Goal: Task Accomplishment & Management: Complete application form

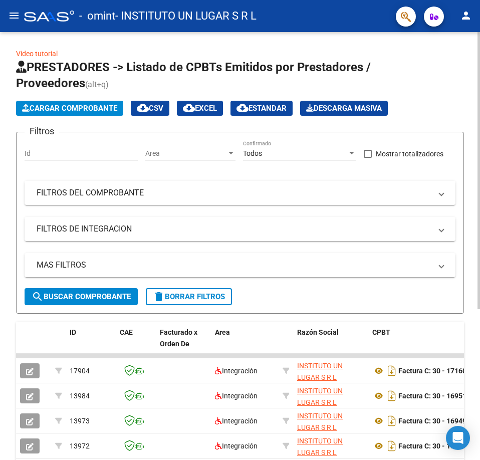
click at [80, 106] on span "Cargar Comprobante" at bounding box center [69, 108] width 95 height 9
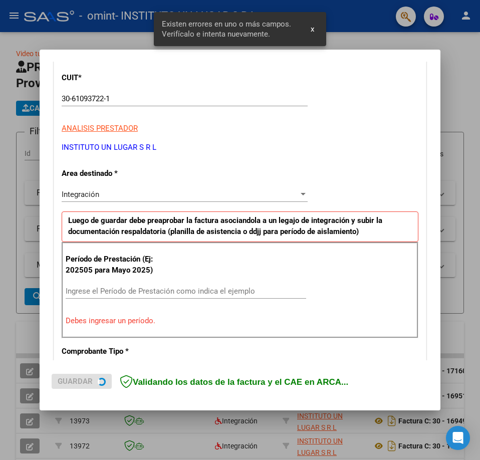
scroll to position [181, 0]
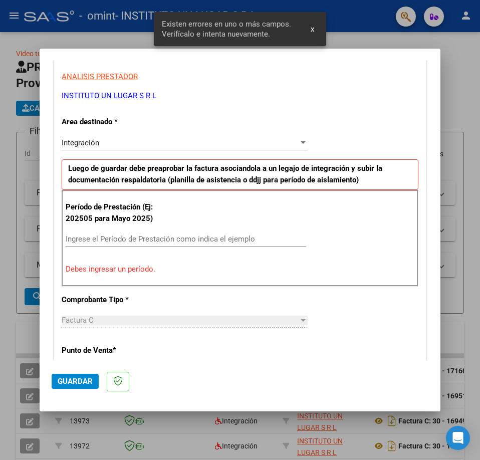
click at [120, 239] on input "Ingrese el Período de Prestación como indica el ejemplo" at bounding box center [186, 239] width 241 height 9
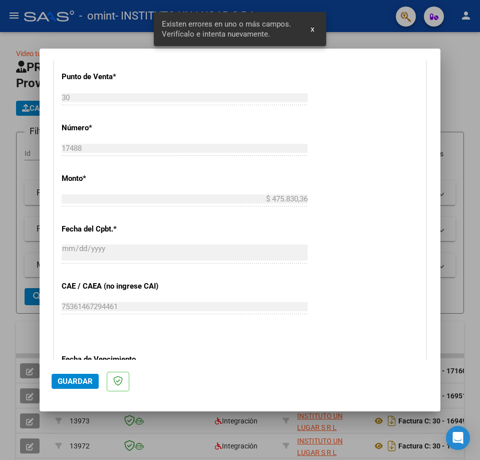
scroll to position [532, 0]
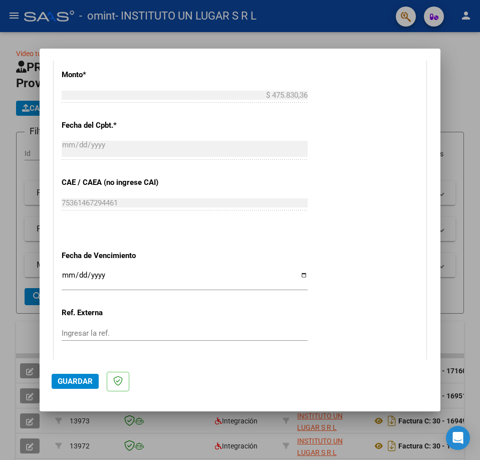
type input "202508"
click at [66, 274] on input "Ingresar la fecha" at bounding box center [185, 279] width 246 height 16
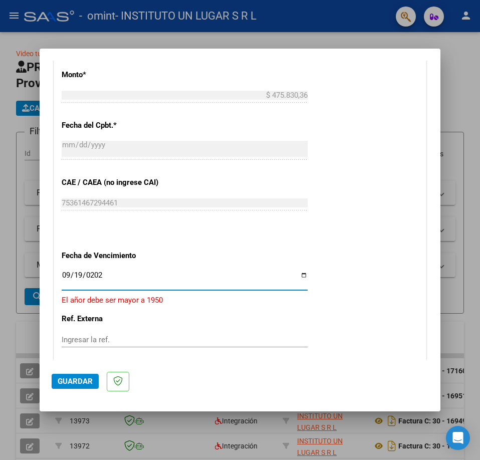
type input "[DATE]"
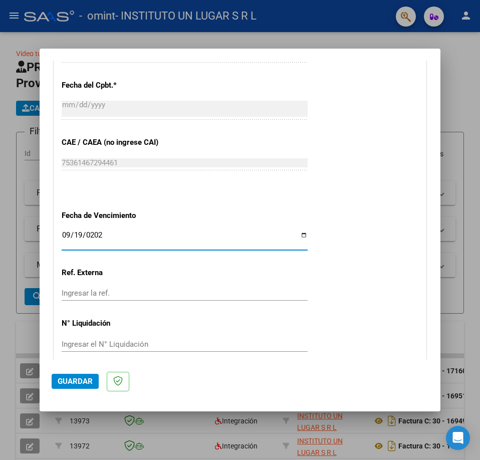
scroll to position [613, 0]
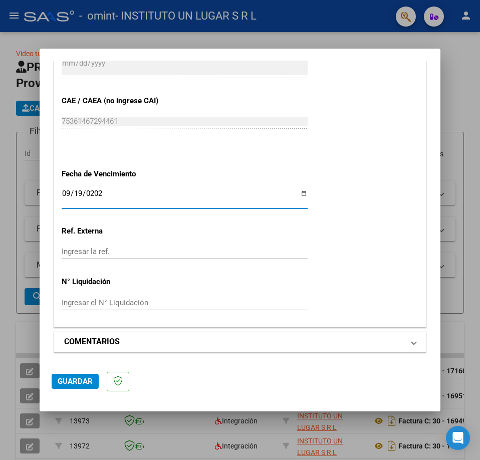
click at [91, 344] on h1 "COMENTARIOS" at bounding box center [92, 342] width 56 height 12
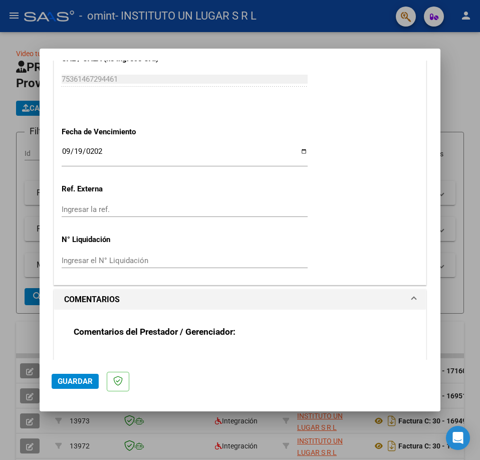
scroll to position [710, 0]
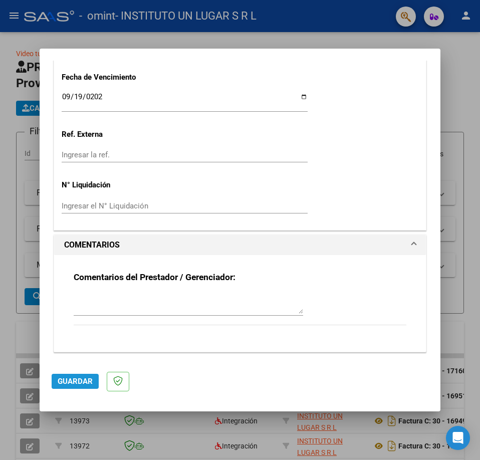
click at [76, 382] on span "Guardar" at bounding box center [75, 381] width 35 height 9
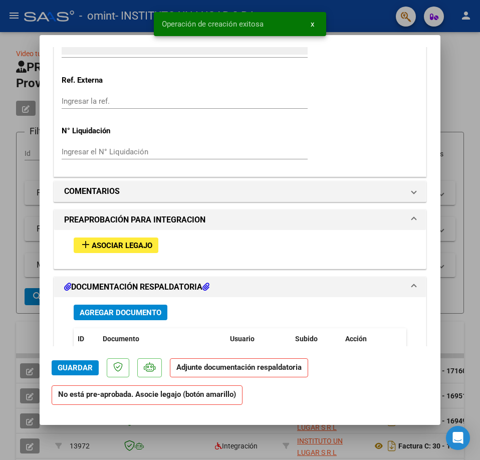
scroll to position [802, 0]
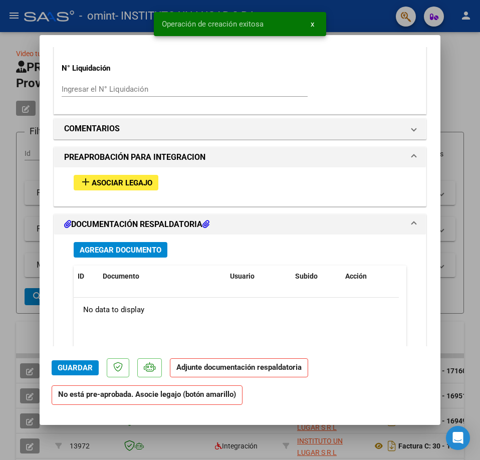
click at [124, 183] on span "Asociar Legajo" at bounding box center [122, 182] width 61 height 9
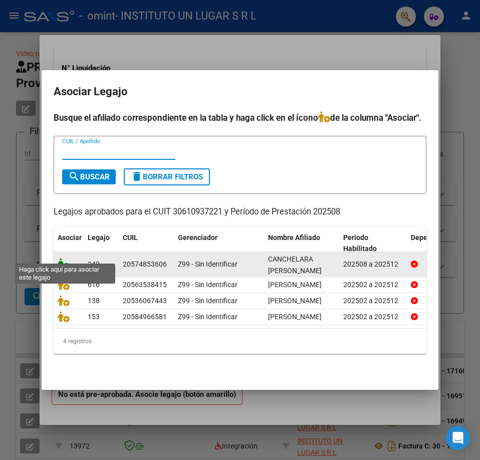
click at [67, 258] on icon at bounding box center [64, 263] width 12 height 11
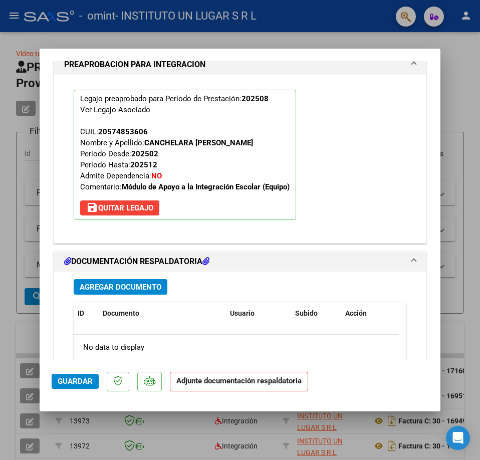
scroll to position [1075, 0]
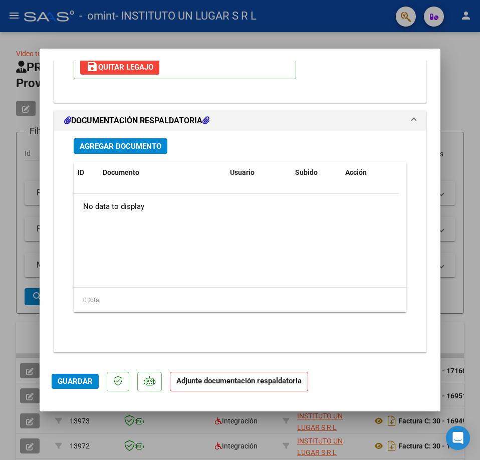
click at [113, 143] on span "Agregar Documento" at bounding box center [121, 146] width 82 height 9
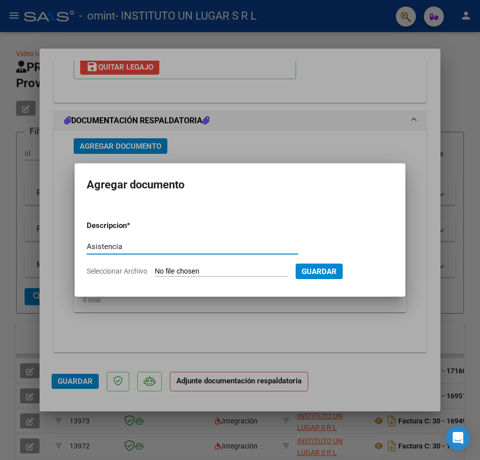
type input "Asistencia"
click at [182, 270] on input "Seleccionar Archivo" at bounding box center [221, 272] width 133 height 10
type input "C:\fakepath\Asist [DATE] Canchelara.pdf"
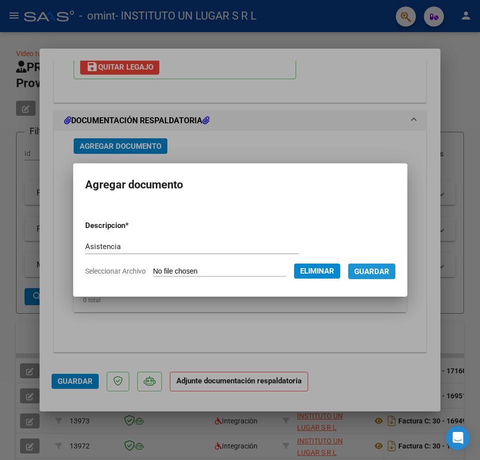
click at [379, 270] on span "Guardar" at bounding box center [371, 271] width 35 height 9
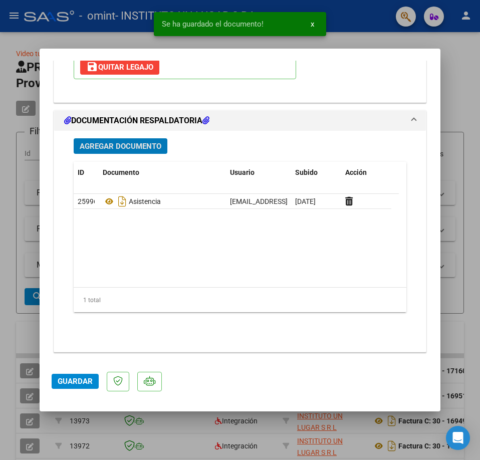
click at [117, 148] on span "Agregar Documento" at bounding box center [121, 146] width 82 height 9
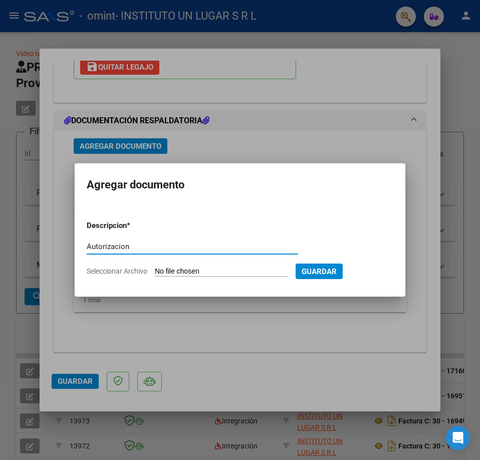
type input "Autorizacion"
click at [253, 273] on input "Seleccionar Archivo" at bounding box center [221, 272] width 133 height 10
type input "C:\fakepath\AUTORIZACIÓN AGOSTO [PERSON_NAME].pdf"
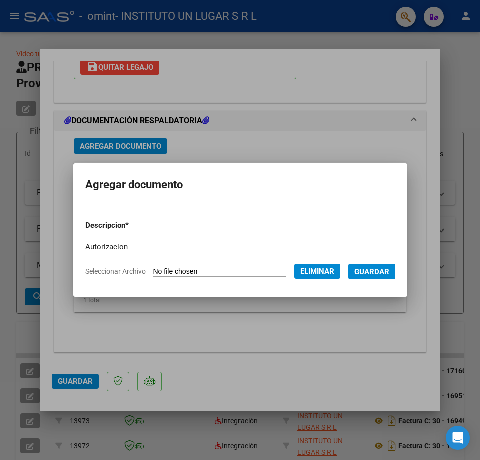
click at [385, 273] on span "Guardar" at bounding box center [371, 271] width 35 height 9
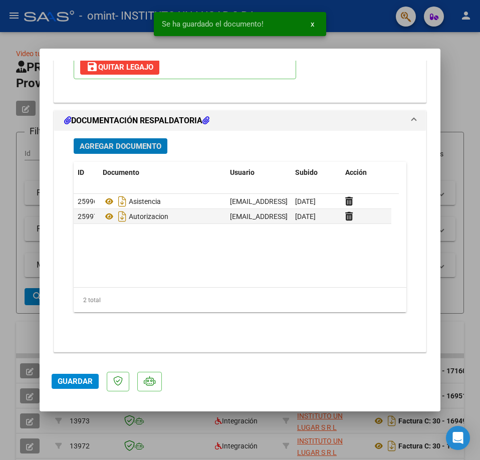
click at [64, 384] on span "Guardar" at bounding box center [75, 381] width 35 height 9
click at [64, 381] on span "Guardar" at bounding box center [75, 381] width 35 height 9
click at [119, 438] on div at bounding box center [240, 230] width 480 height 460
type input "$ 0,00"
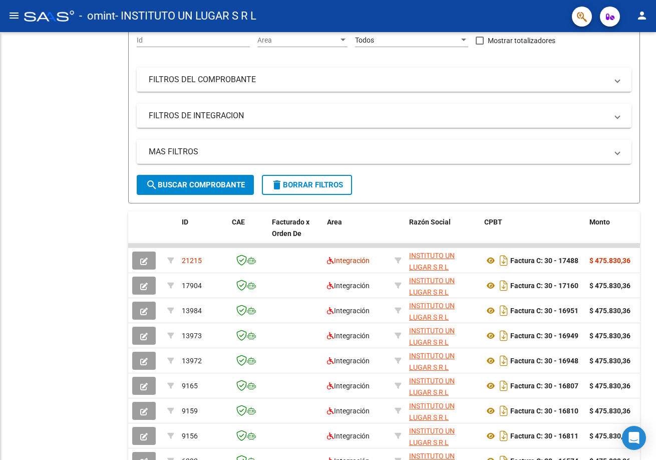
scroll to position [87, 0]
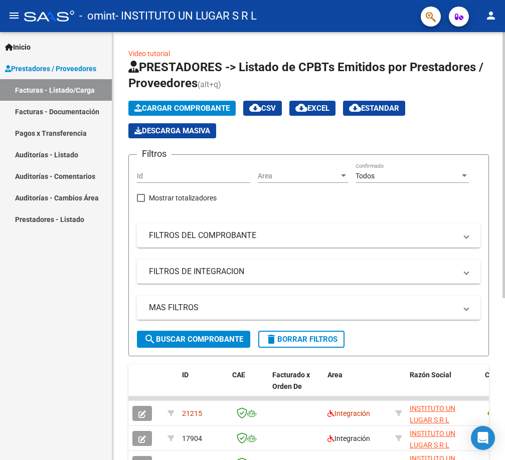
click at [174, 108] on span "Cargar Comprobante" at bounding box center [181, 108] width 95 height 9
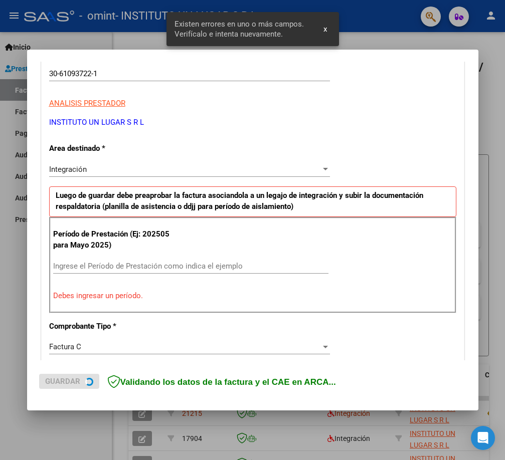
scroll to position [181, 0]
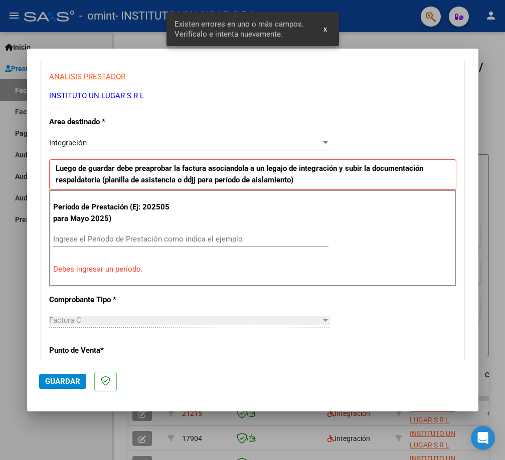
click at [135, 240] on input "Ingrese el Período de Prestación como indica el ejemplo" at bounding box center [190, 239] width 275 height 9
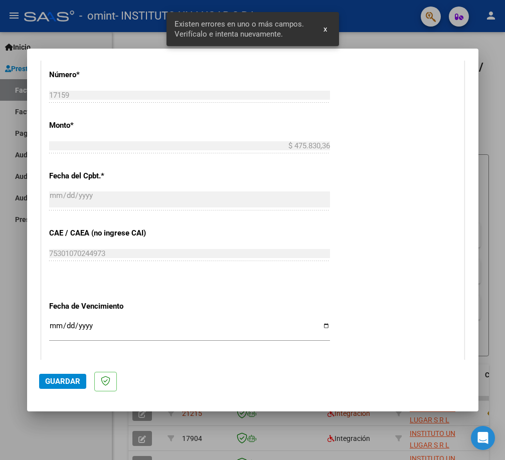
scroll to position [482, 0]
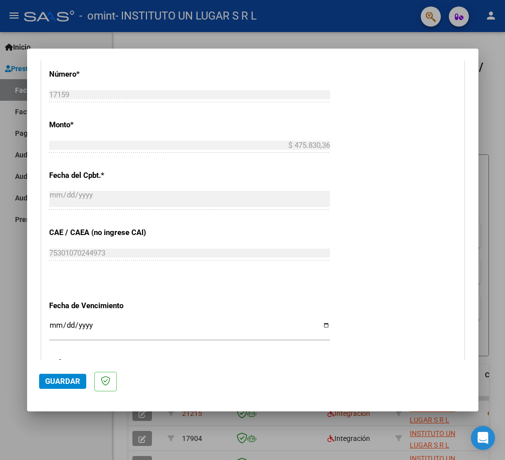
type input "202507"
click at [52, 327] on input "Ingresar la fecha" at bounding box center [189, 329] width 281 height 16
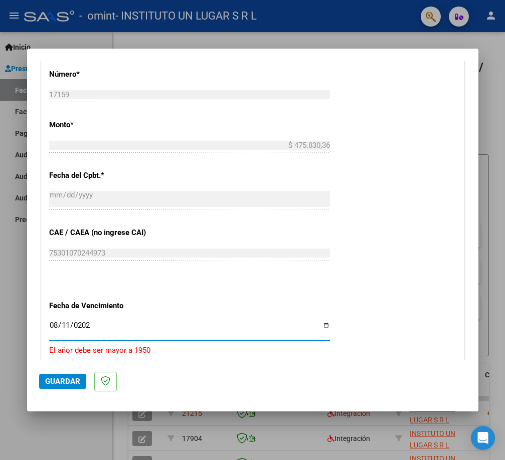
type input "[DATE]"
click at [88, 311] on p "Fecha de Vencimiento" at bounding box center [110, 306] width 122 height 12
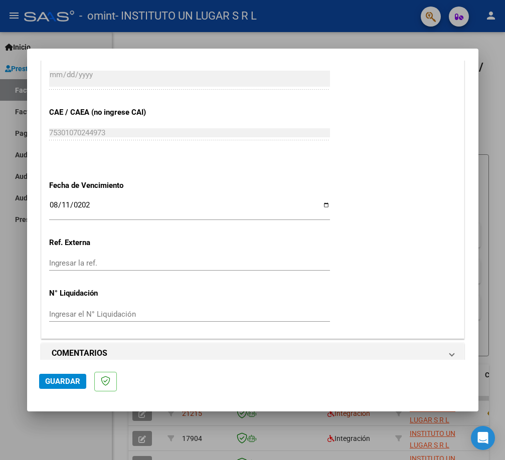
scroll to position [613, 0]
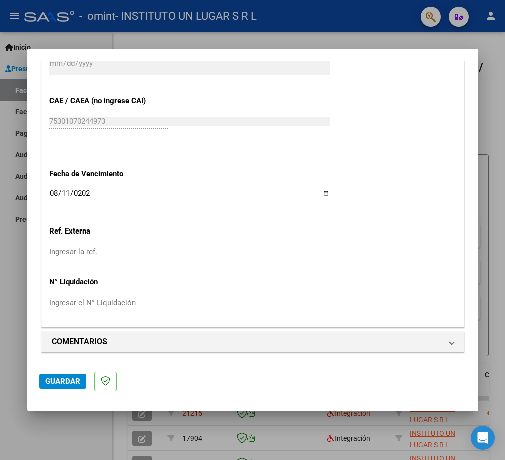
click at [63, 380] on span "Guardar" at bounding box center [62, 381] width 35 height 9
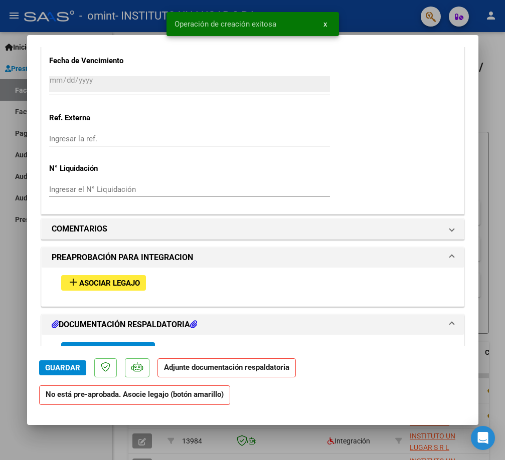
scroll to position [902, 0]
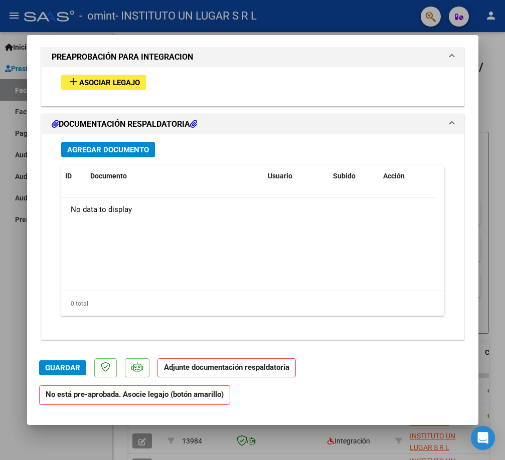
click at [86, 85] on span "Asociar Legajo" at bounding box center [109, 82] width 61 height 9
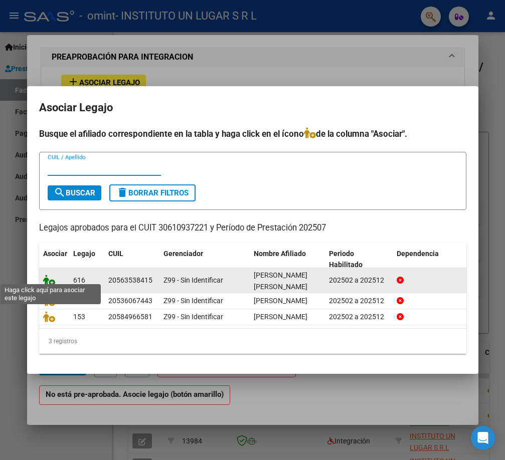
click at [47, 275] on icon at bounding box center [49, 280] width 12 height 11
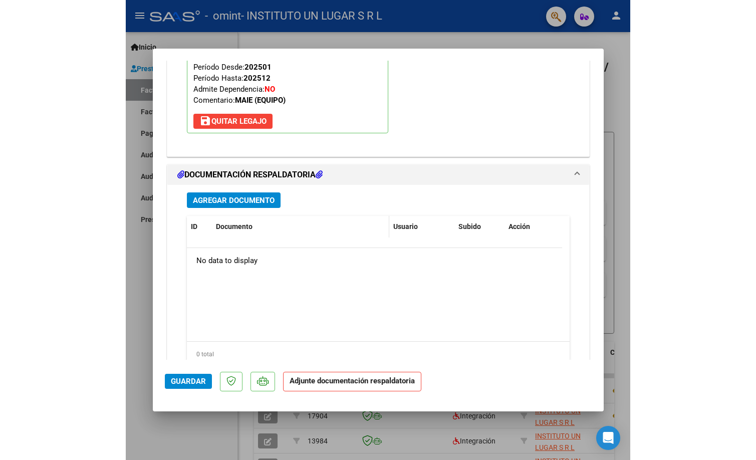
scroll to position [1028, 0]
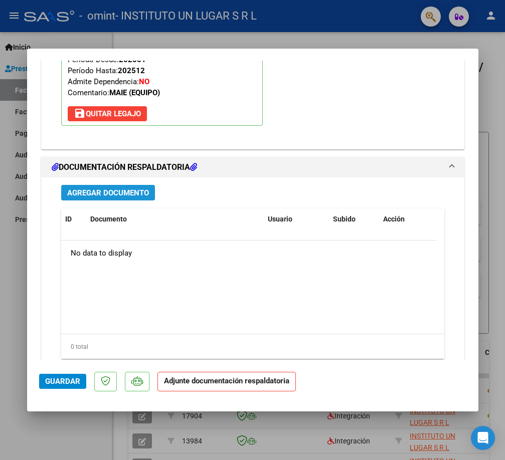
click at [107, 195] on span "Agregar Documento" at bounding box center [108, 192] width 82 height 9
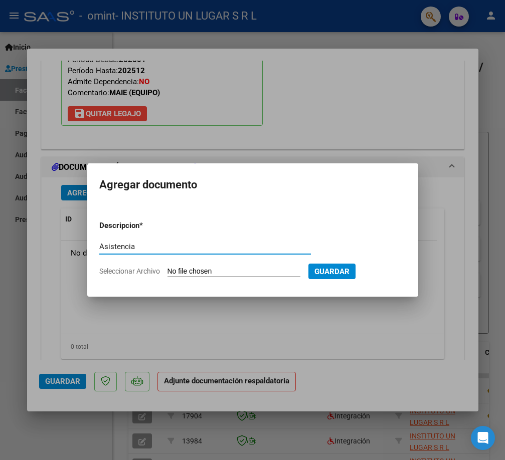
type input "Asistencia"
click at [238, 271] on input "Seleccionar Archivo" at bounding box center [233, 272] width 133 height 10
type input "C:\fakepath\Asist Jul25 Fernandez.pdf"
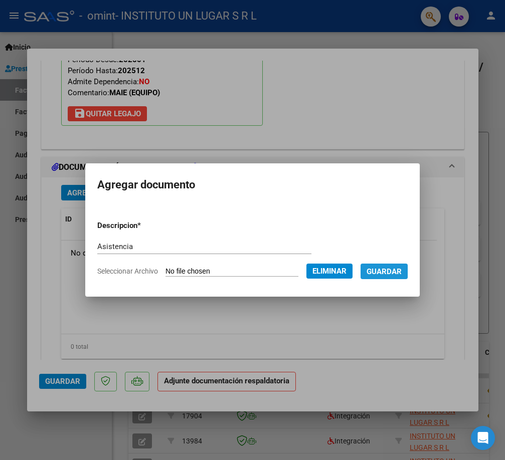
click at [388, 275] on span "Guardar" at bounding box center [383, 271] width 35 height 9
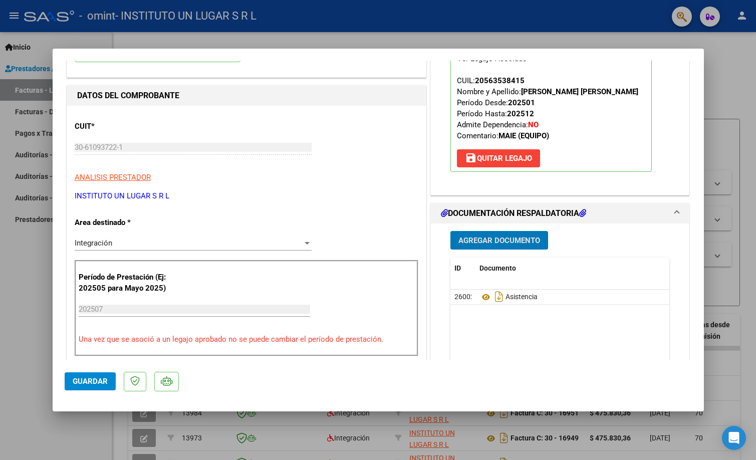
scroll to position [100, 0]
click at [507, 236] on span "Agregar Documento" at bounding box center [500, 240] width 82 height 9
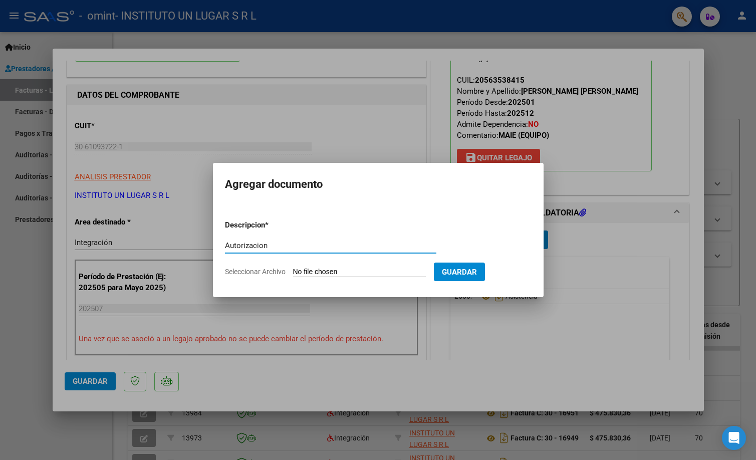
type input "Autorizacion"
type input "C:\fakepath\AUT Jul25 Fernandez.pdf"
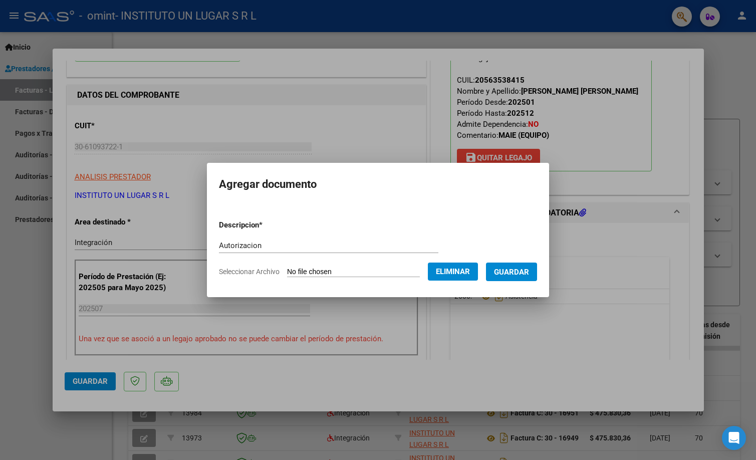
click at [522, 273] on span "Guardar" at bounding box center [511, 272] width 35 height 9
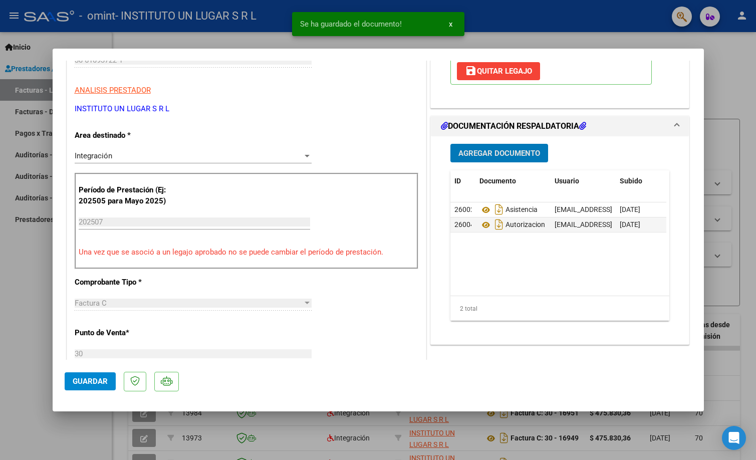
scroll to position [200, 0]
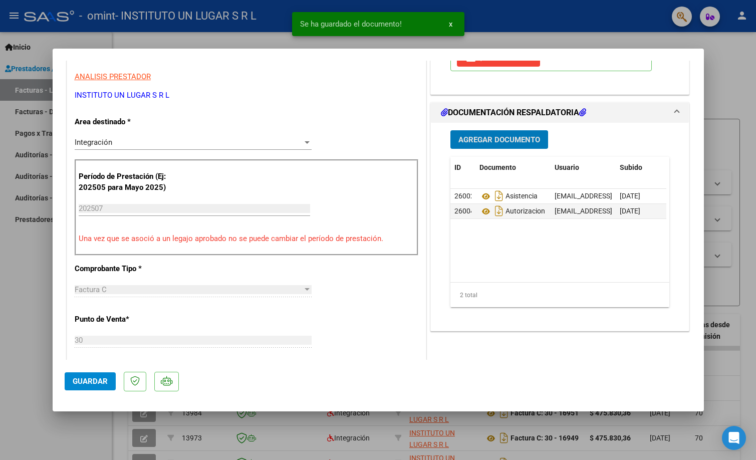
click at [105, 378] on span "Guardar" at bounding box center [90, 381] width 35 height 9
click at [161, 438] on div at bounding box center [378, 230] width 756 height 460
type input "$ 0,00"
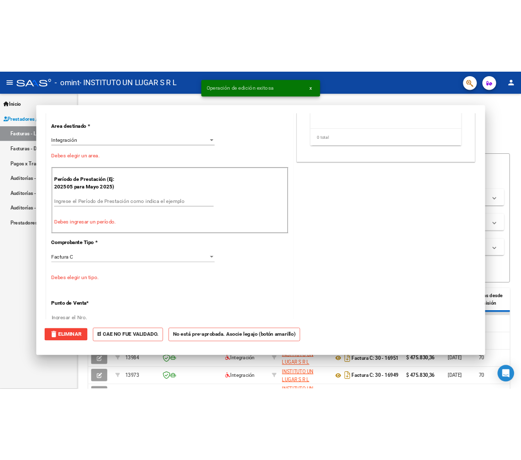
scroll to position [170, 0]
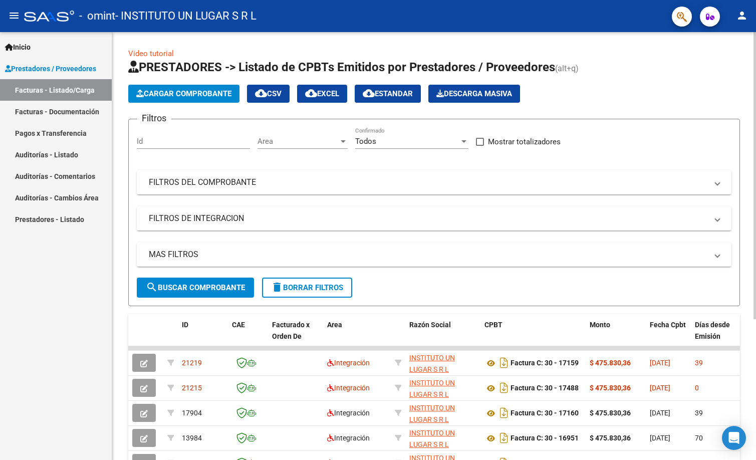
click at [161, 91] on span "Cargar Comprobante" at bounding box center [183, 93] width 95 height 9
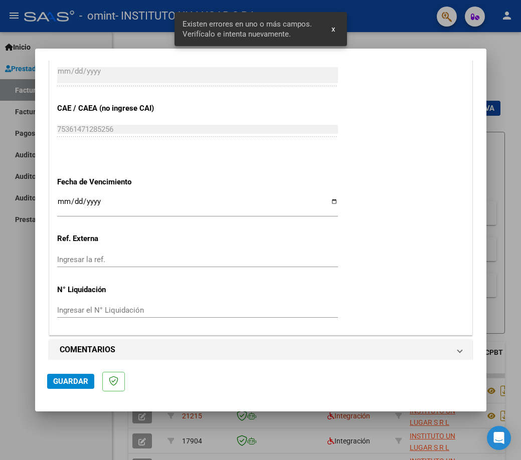
scroll to position [640, 0]
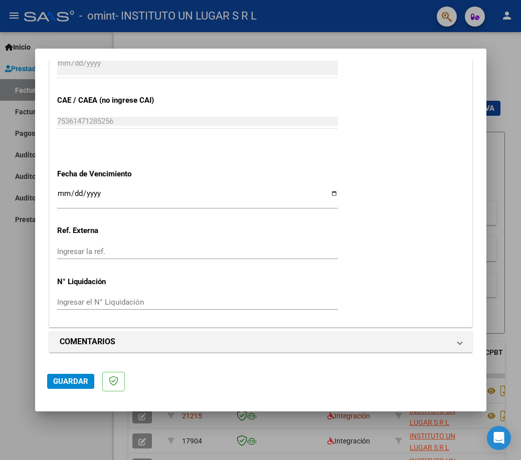
click at [65, 193] on input "Ingresar la fecha" at bounding box center [197, 197] width 281 height 16
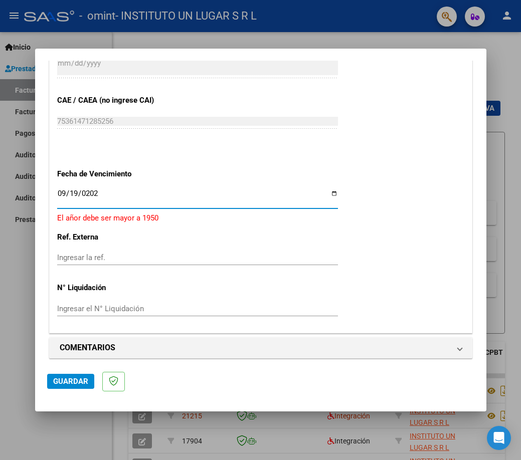
type input "[DATE]"
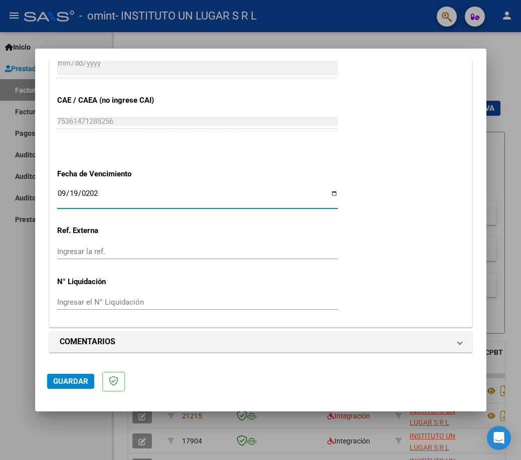
click at [169, 266] on div "Ingresar la ref." at bounding box center [197, 256] width 281 height 25
click at [74, 375] on button "Guardar" at bounding box center [70, 381] width 47 height 15
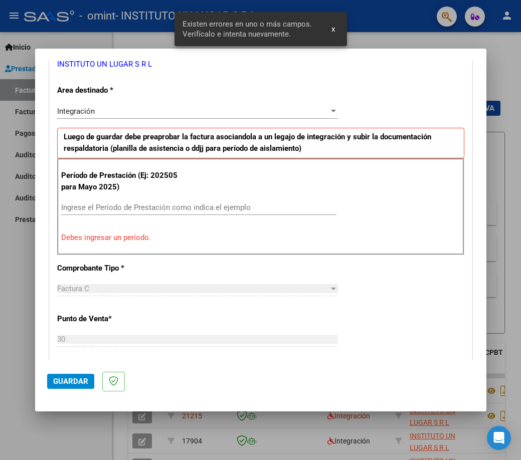
scroll to position [199, 0]
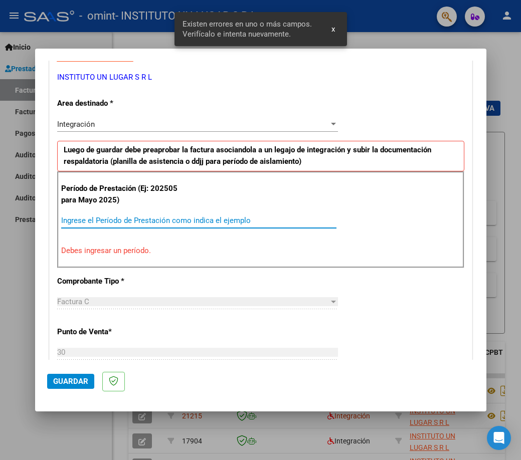
click at [118, 224] on input "Ingrese el Período de Prestación como indica el ejemplo" at bounding box center [198, 220] width 275 height 9
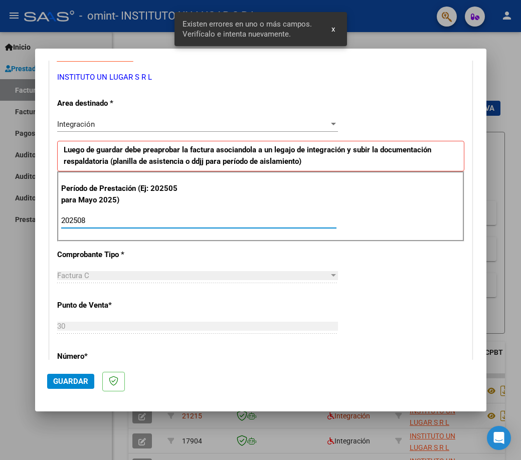
type input "202508"
click at [64, 381] on span "Guardar" at bounding box center [70, 381] width 35 height 9
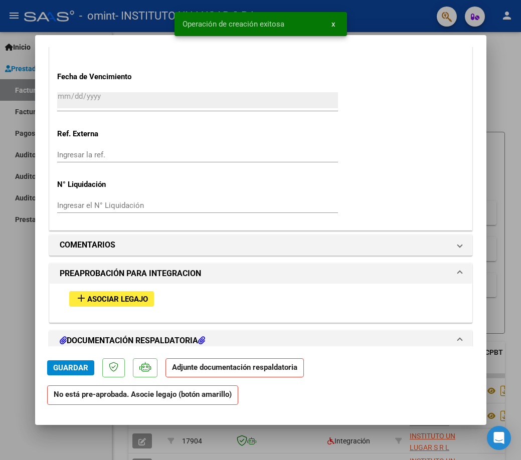
scroll to position [702, 0]
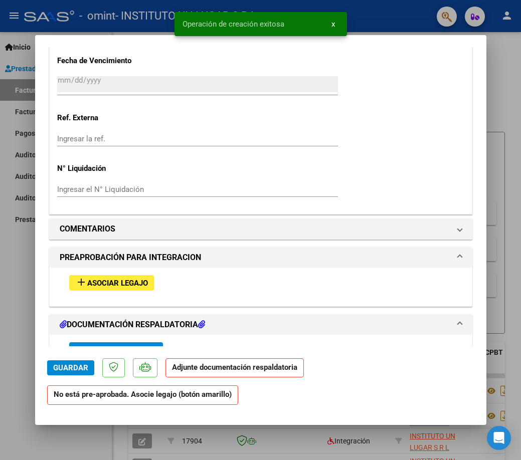
click at [109, 283] on span "Asociar Legajo" at bounding box center [117, 283] width 61 height 9
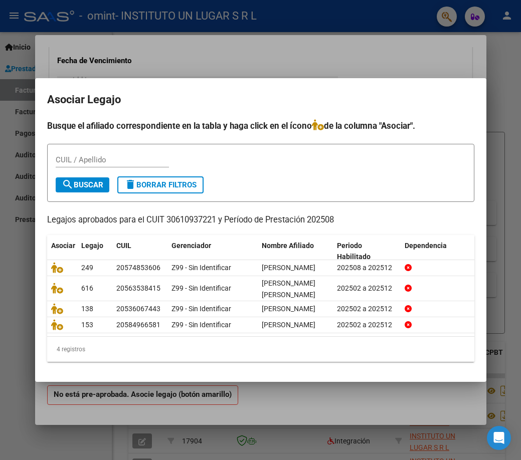
click at [142, 362] on div "4 registros" at bounding box center [260, 349] width 427 height 25
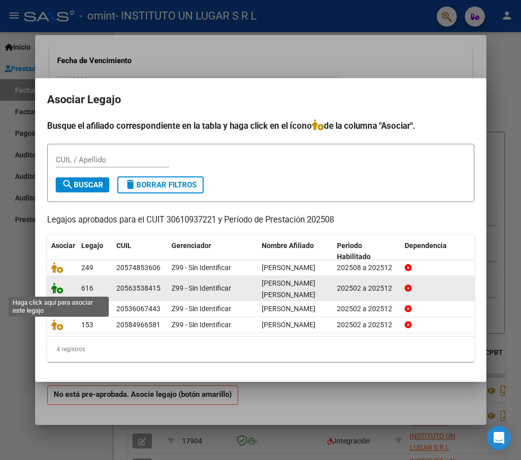
click at [59, 290] on icon at bounding box center [57, 288] width 12 height 11
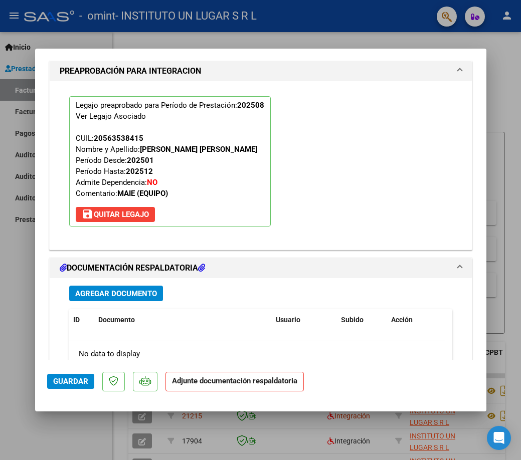
scroll to position [929, 0]
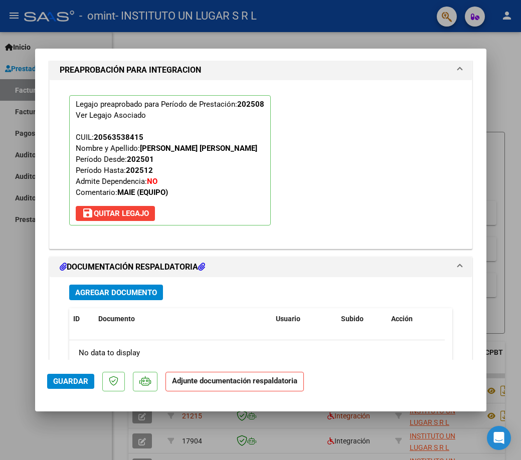
click at [118, 296] on span "Agregar Documento" at bounding box center [116, 292] width 82 height 9
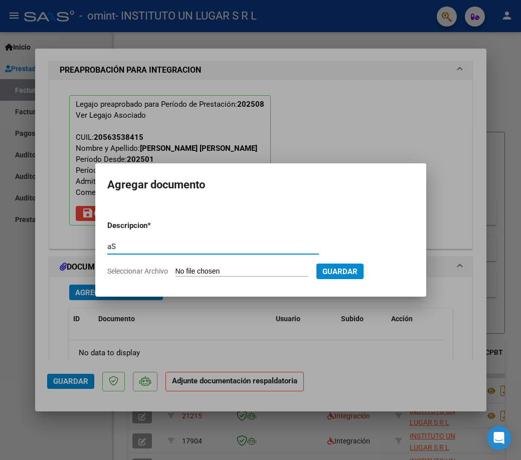
type input "a"
type input "Asistencia"
click at [261, 274] on input "Seleccionar Archivo" at bounding box center [241, 272] width 133 height 10
type input "C:\fakepath\Asist Ago25 Fernandez.pdf"
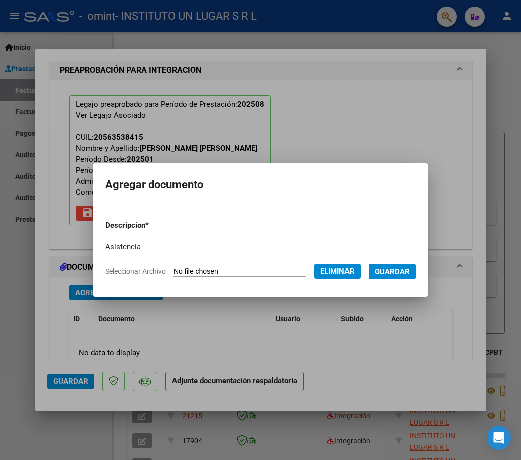
click at [405, 276] on span "Guardar" at bounding box center [391, 271] width 35 height 9
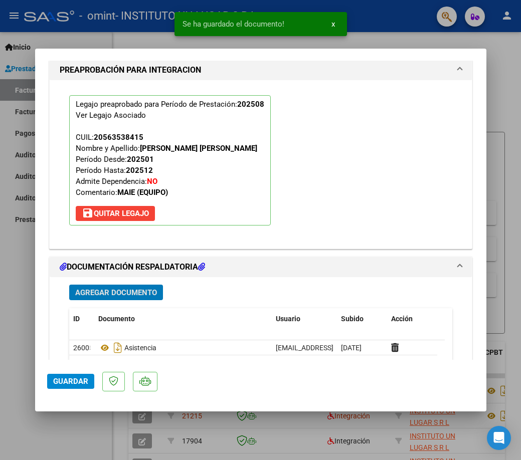
click at [100, 295] on span "Agregar Documento" at bounding box center [116, 292] width 82 height 9
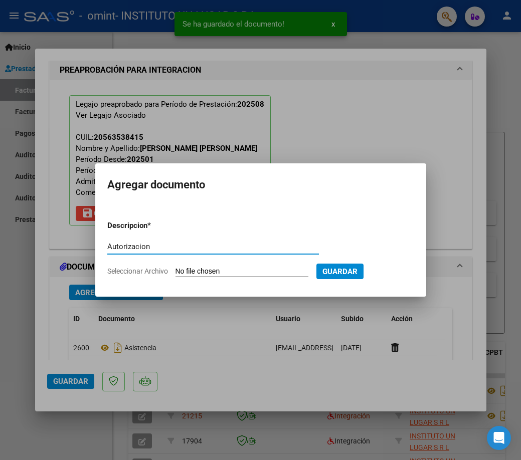
type input "Autorizacion"
click at [265, 269] on input "Seleccionar Archivo" at bounding box center [241, 272] width 133 height 10
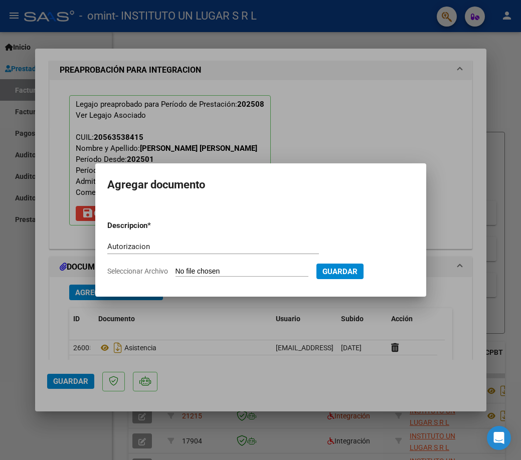
type input "C:\fakepath\AUT FERNANDEZ CIRO.pdf"
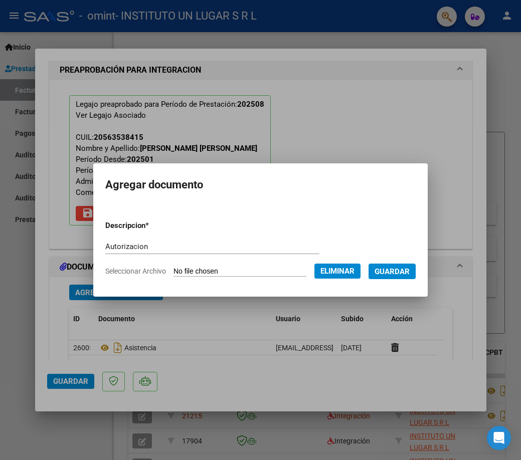
click at [402, 271] on span "Guardar" at bounding box center [391, 271] width 35 height 9
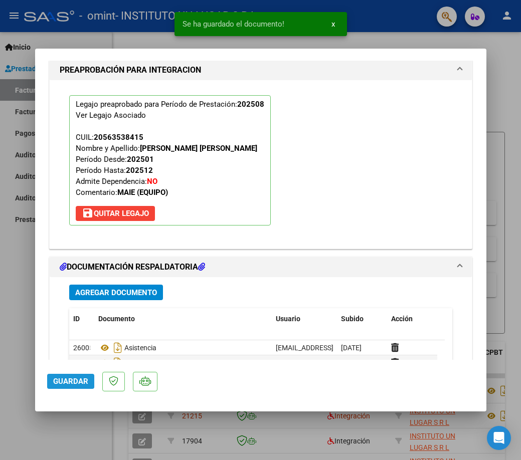
click at [82, 380] on span "Guardar" at bounding box center [70, 381] width 35 height 9
click at [67, 427] on div at bounding box center [260, 230] width 521 height 460
type input "$ 0,00"
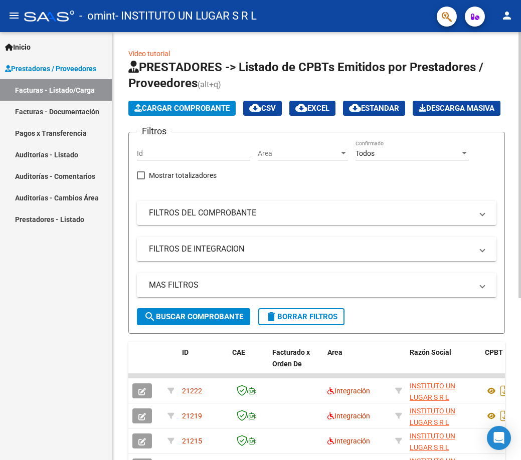
drag, startPoint x: 434, startPoint y: 0, endPoint x: 178, endPoint y: 202, distance: 326.1
click at [53, 309] on div "Inicio Instructivos Contacto OS Prestadores / Proveedores Facturas - Listado/Ca…" at bounding box center [56, 246] width 112 height 428
click at [167, 106] on span "Cargar Comprobante" at bounding box center [181, 108] width 95 height 9
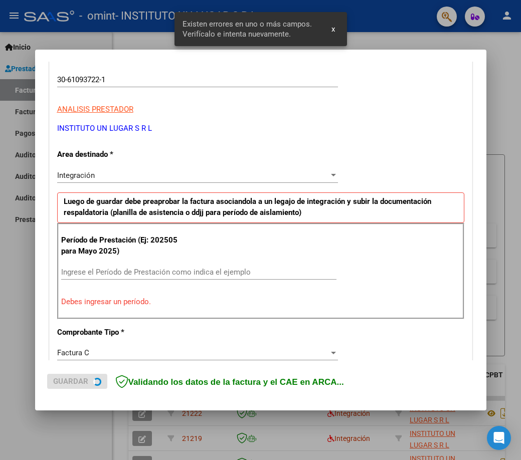
scroll to position [199, 0]
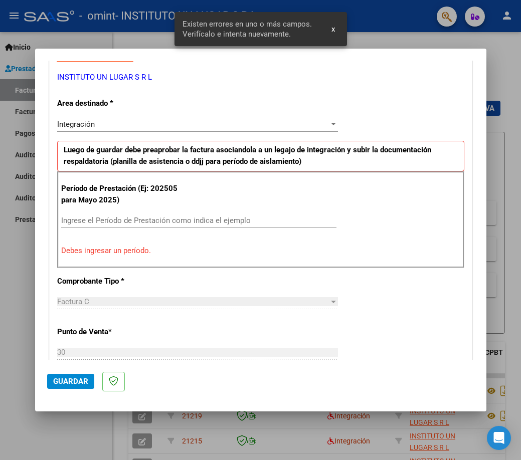
click at [101, 218] on input "Ingrese el Período de Prestación como indica el ejemplo" at bounding box center [198, 220] width 275 height 9
click at [131, 218] on input "Ingrese el Período de Prestación como indica el ejemplo" at bounding box center [198, 220] width 275 height 9
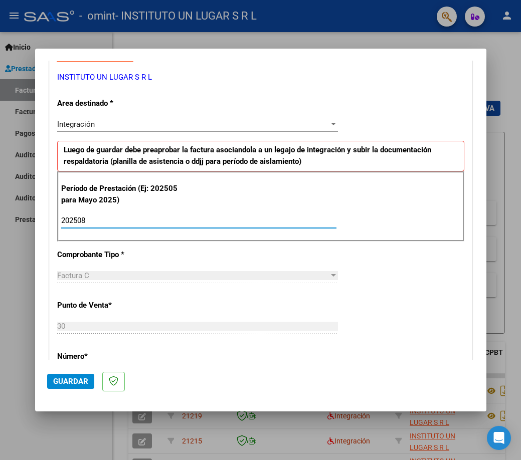
type input "202508"
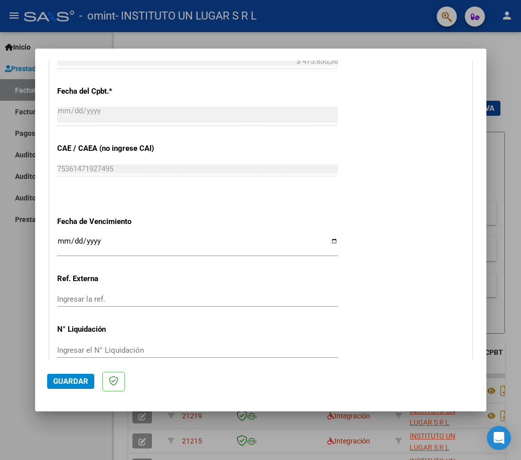
scroll to position [563, 0]
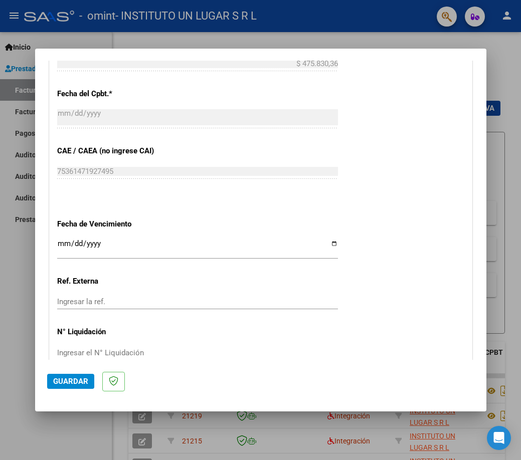
click at [61, 246] on input "Ingresar la fecha" at bounding box center [197, 248] width 281 height 16
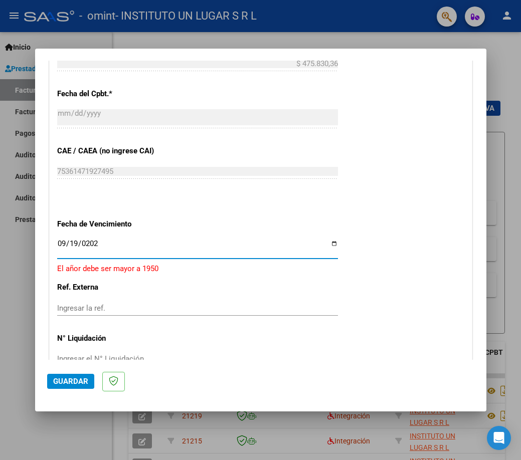
type input "[DATE]"
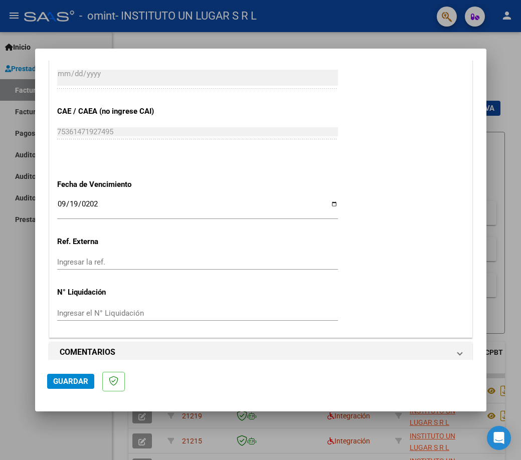
scroll to position [613, 0]
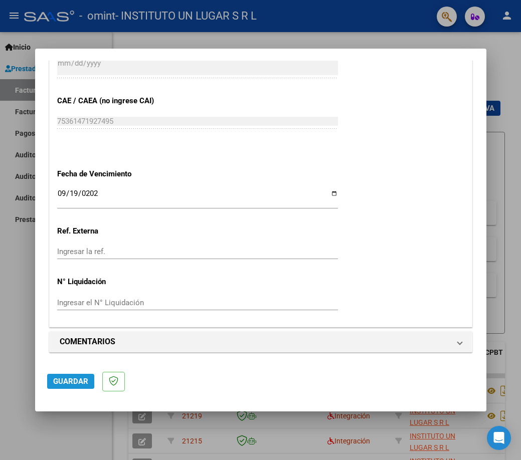
click at [68, 380] on span "Guardar" at bounding box center [70, 381] width 35 height 9
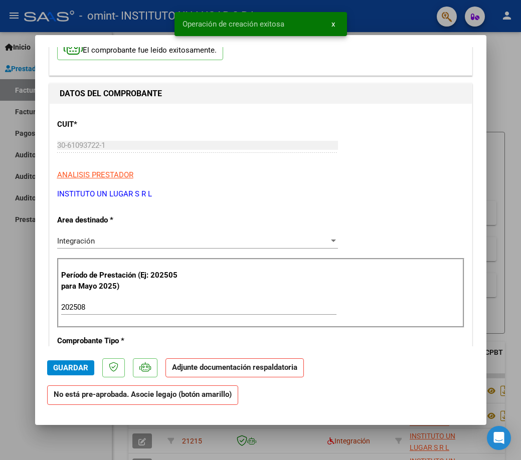
scroll to position [301, 0]
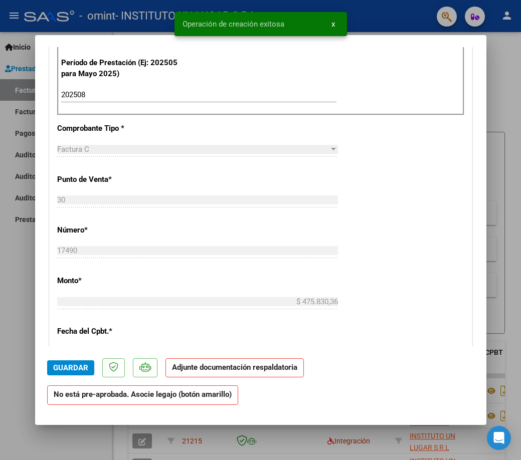
drag, startPoint x: 399, startPoint y: 328, endPoint x: 301, endPoint y: 280, distance: 109.1
click at [399, 328] on div "CUIT * 30-61093722-1 Ingresar CUIT ANALISIS PRESTADOR INSTITUTO UN LUGAR S R L …" at bounding box center [261, 253] width 422 height 724
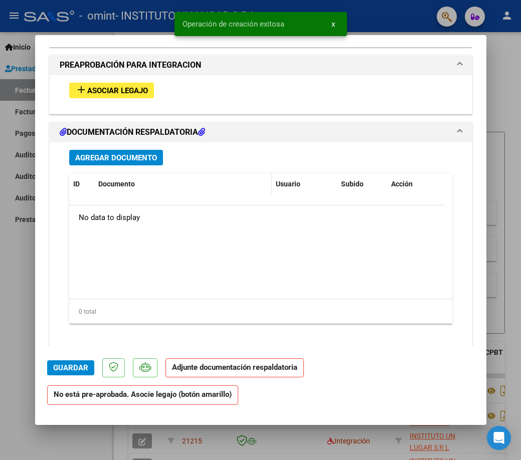
scroll to position [903, 0]
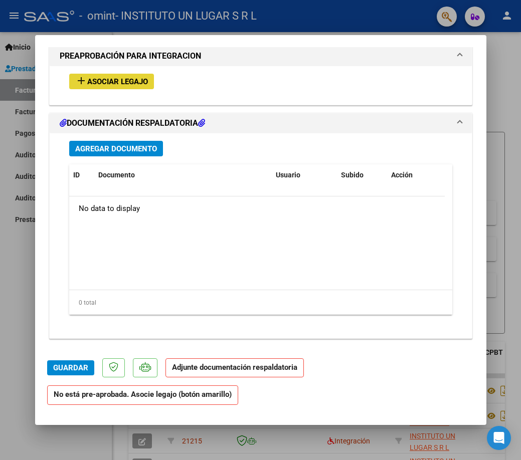
click at [111, 80] on span "Asociar Legajo" at bounding box center [117, 81] width 61 height 9
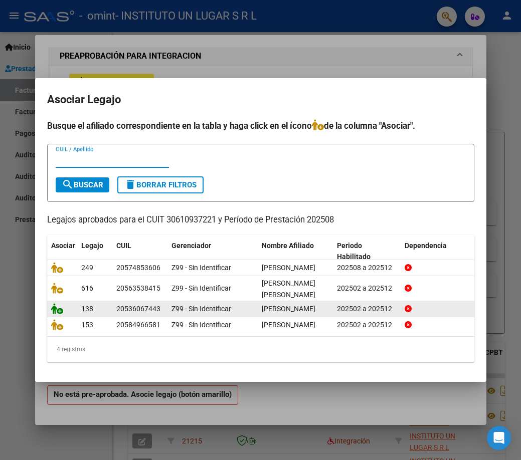
click at [59, 310] on icon at bounding box center [57, 308] width 12 height 11
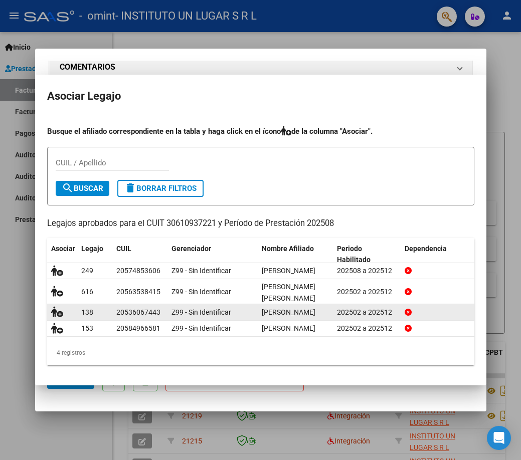
scroll to position [929, 0]
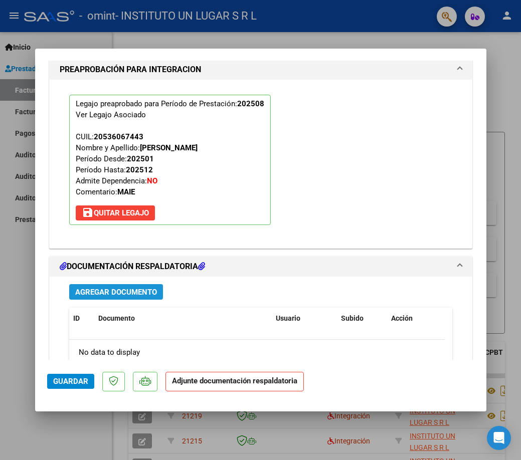
click at [121, 294] on span "Agregar Documento" at bounding box center [116, 292] width 82 height 9
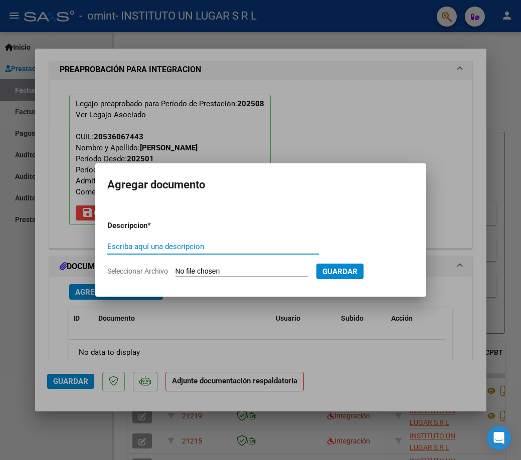
type input "a"
type input "Asistencia"
click at [238, 268] on input "Seleccionar Archivo" at bounding box center [241, 272] width 133 height 10
type input "C:\fakepath\Asist Ago25 Paez Eitan.pdf"
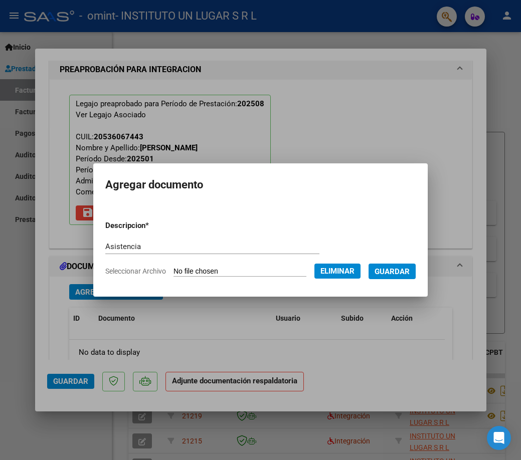
click at [400, 273] on span "Guardar" at bounding box center [391, 271] width 35 height 9
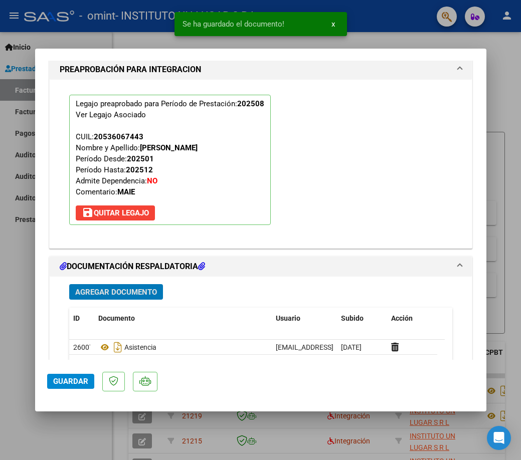
click at [119, 290] on span "Agregar Documento" at bounding box center [116, 292] width 82 height 9
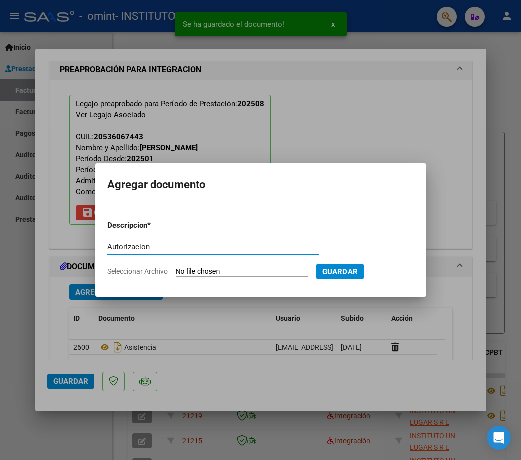
type input "Autorizacion"
click at [189, 266] on form "Descripcion * Autorizacion Escriba aquí una descripcion Seleccionar Archivo Gua…" at bounding box center [260, 248] width 307 height 72
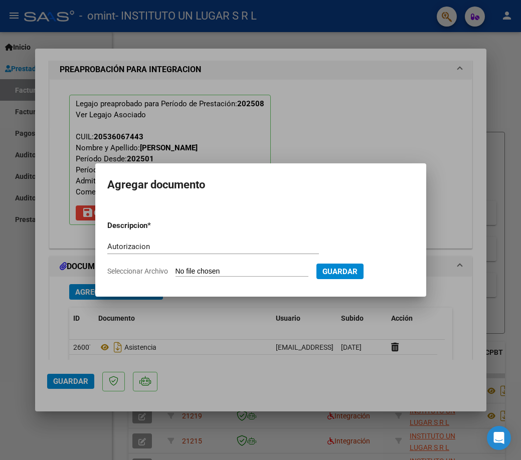
click at [249, 270] on input "Seleccionar Archivo" at bounding box center [241, 272] width 133 height 10
type input "C:\fakepath\AUT PAEZ EITAN.pdf"
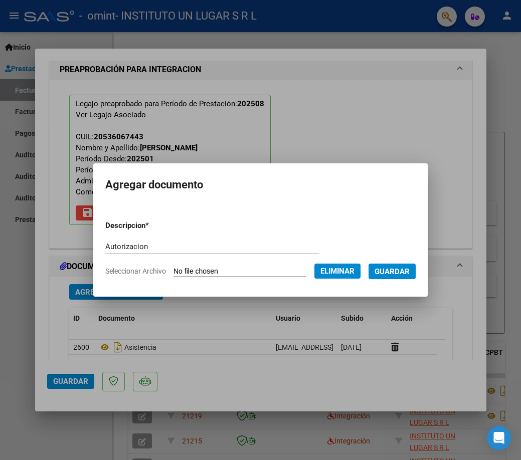
click at [396, 273] on span "Guardar" at bounding box center [391, 271] width 35 height 9
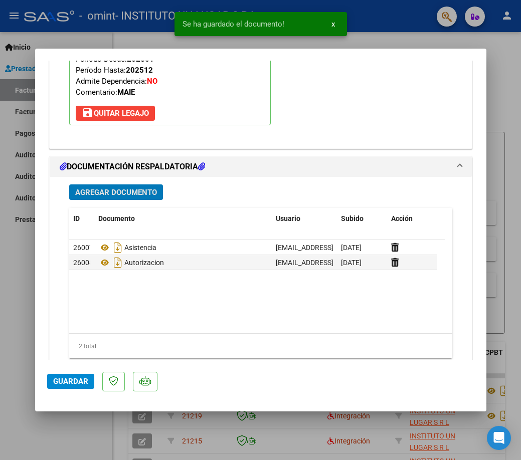
scroll to position [1029, 0]
click at [77, 381] on span "Guardar" at bounding box center [70, 381] width 35 height 9
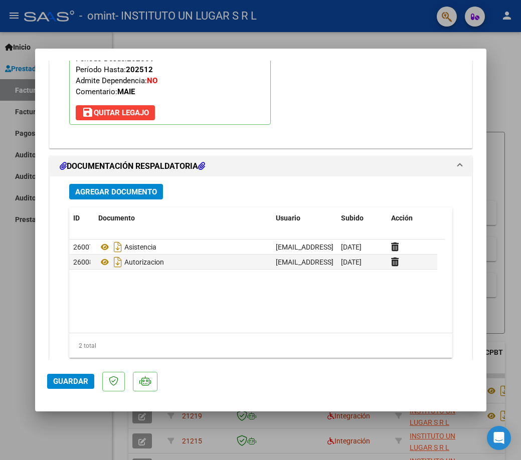
click at [67, 382] on span "Guardar" at bounding box center [70, 381] width 35 height 9
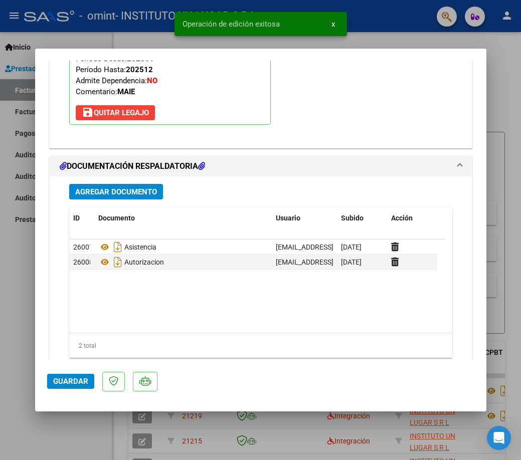
click at [72, 438] on div at bounding box center [260, 230] width 521 height 460
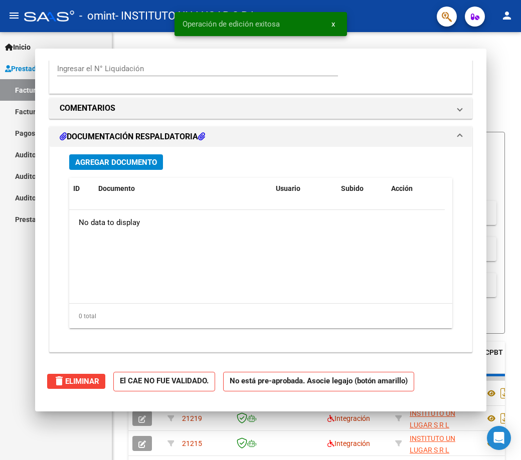
type input "$ 0,00"
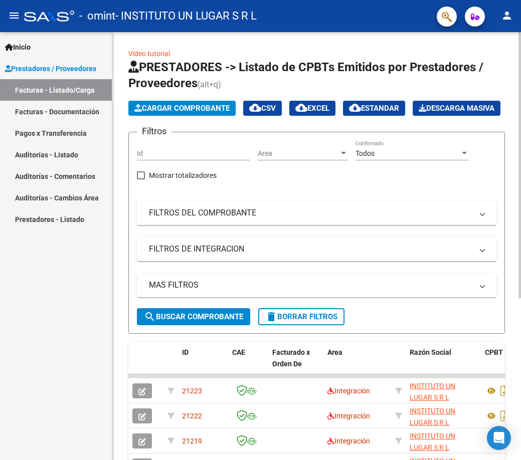
click at [172, 107] on span "Cargar Comprobante" at bounding box center [181, 108] width 95 height 9
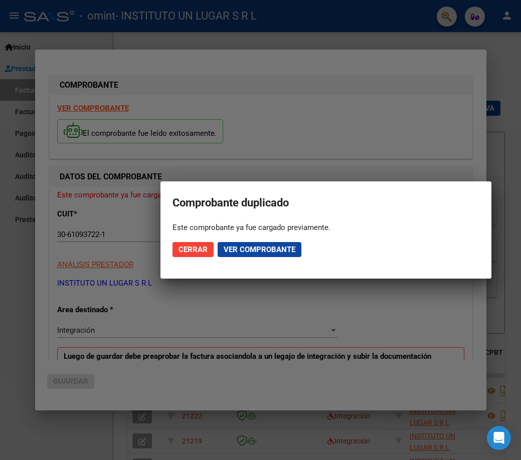
click at [251, 249] on span "Ver comprobante" at bounding box center [260, 249] width 72 height 9
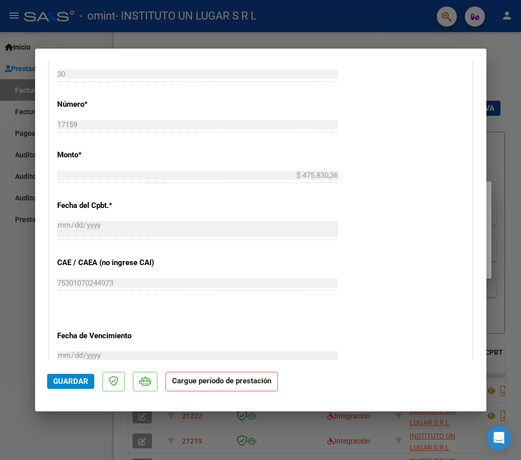
scroll to position [551, 0]
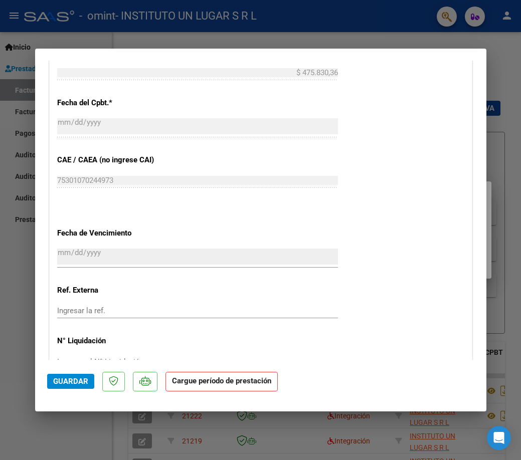
click at [201, 384] on strong "Cargue período de prestación" at bounding box center [221, 382] width 112 height 20
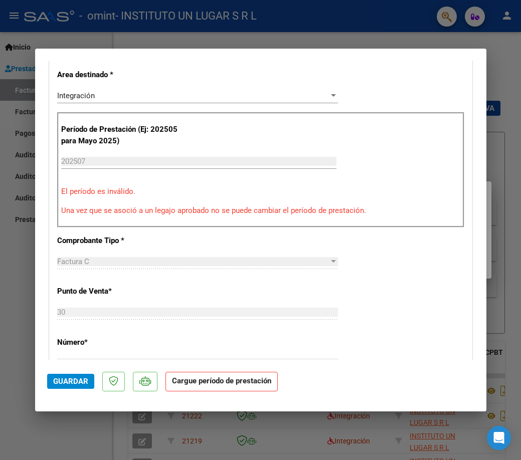
scroll to position [100, 0]
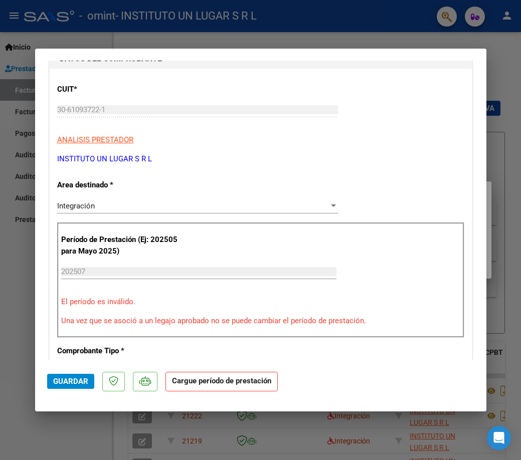
click at [80, 272] on input "202507" at bounding box center [198, 271] width 275 height 9
click at [78, 272] on input "202507" at bounding box center [198, 271] width 275 height 9
click at [53, 425] on div at bounding box center [260, 230] width 521 height 460
type input "$ 0,00"
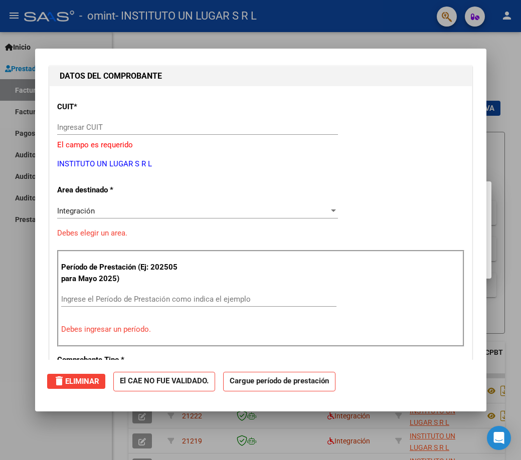
scroll to position [0, 0]
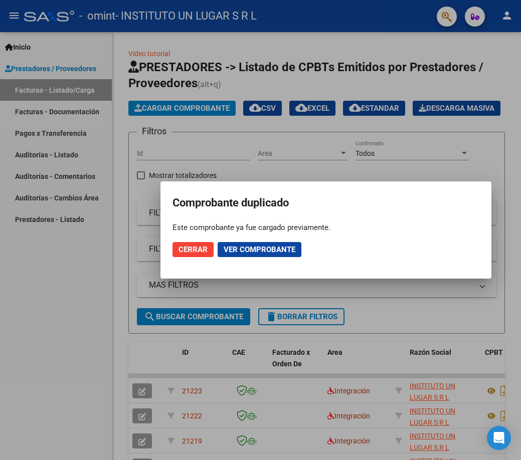
click at [181, 254] on span "Cerrar" at bounding box center [192, 249] width 29 height 9
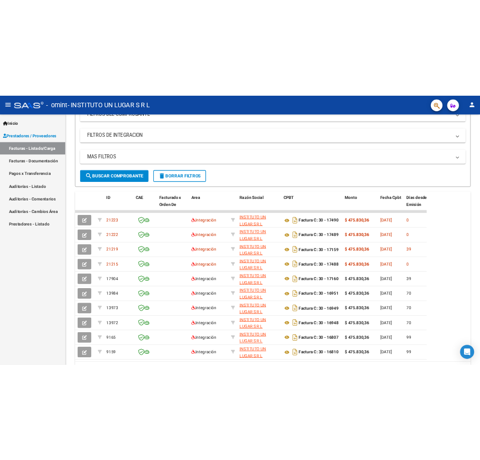
scroll to position [128, 0]
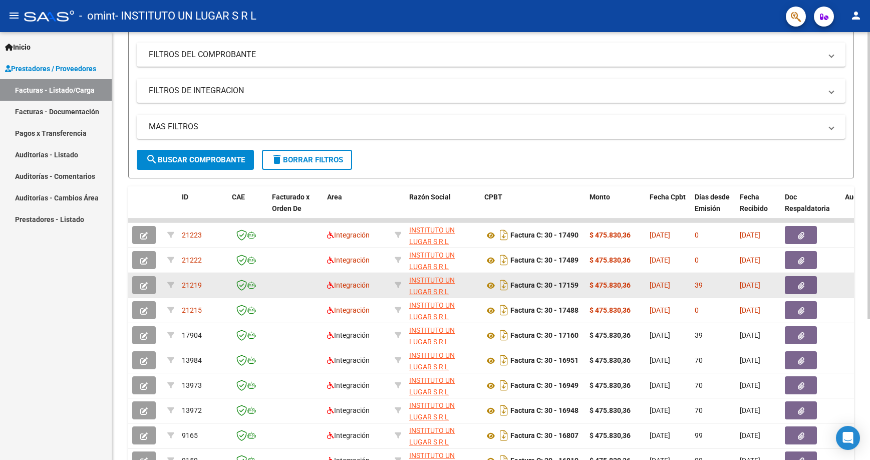
drag, startPoint x: 565, startPoint y: 282, endPoint x: 588, endPoint y: 286, distance: 22.9
drag, startPoint x: 558, startPoint y: 287, endPoint x: 585, endPoint y: 283, distance: 27.3
click at [585, 283] on datatable-body-cell "Factura C: 30 - 17159" at bounding box center [533, 285] width 105 height 25
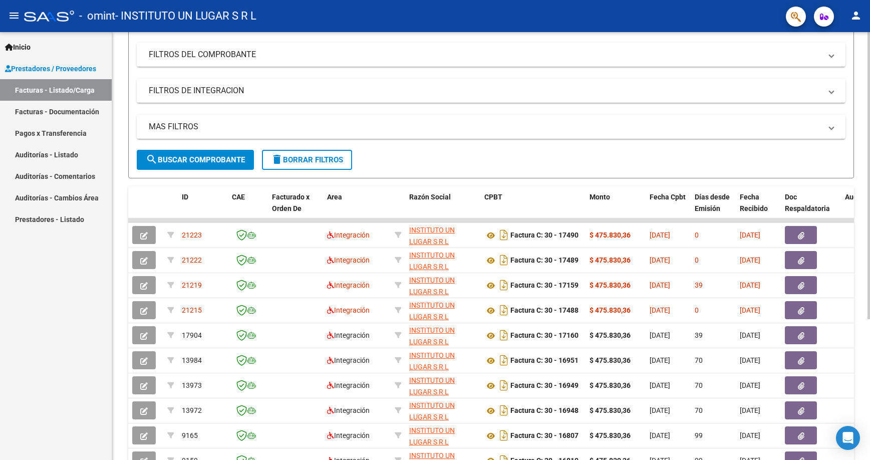
click at [656, 299] on div at bounding box center [869, 264] width 3 height 287
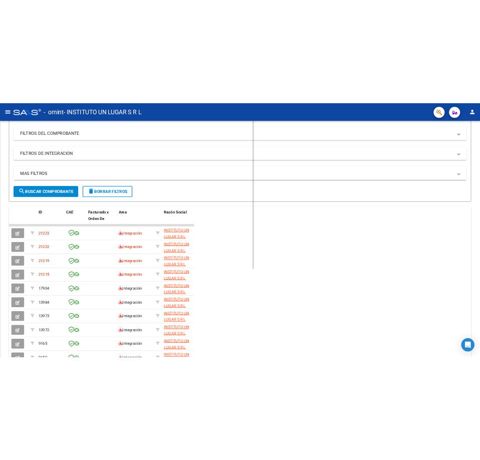
scroll to position [138, 0]
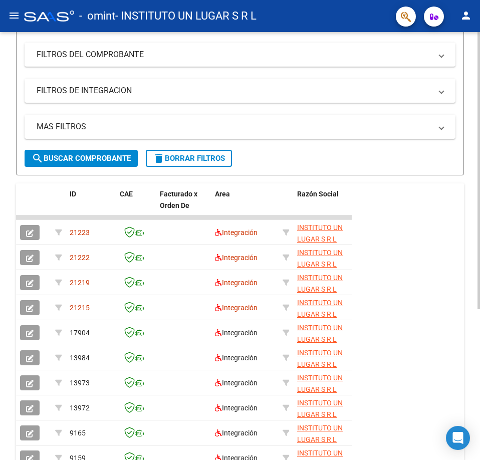
click at [87, 152] on button "search Buscar Comprobante" at bounding box center [81, 158] width 113 height 17
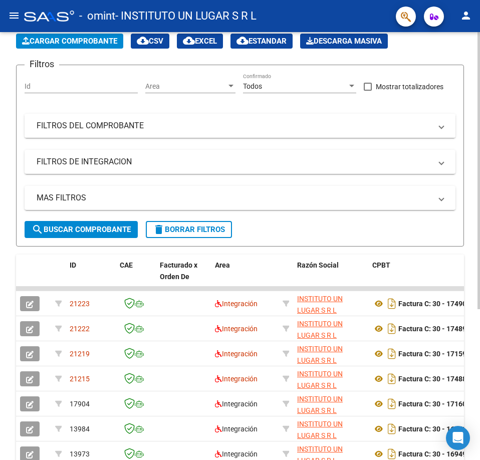
scroll to position [0, 0]
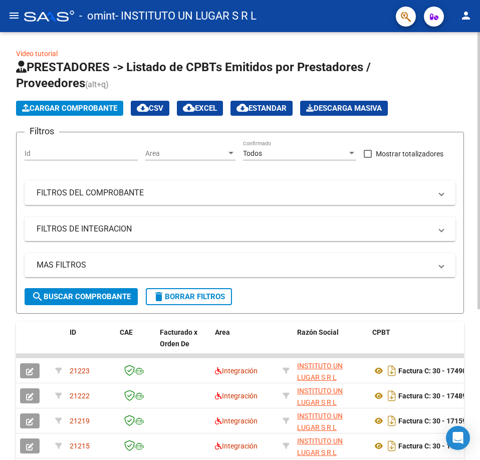
click at [73, 108] on span "Cargar Comprobante" at bounding box center [69, 108] width 95 height 9
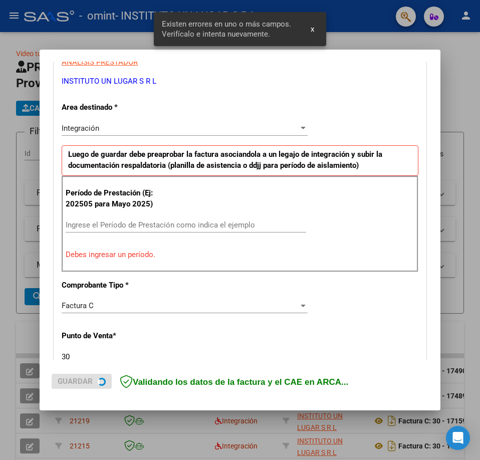
scroll to position [199, 0]
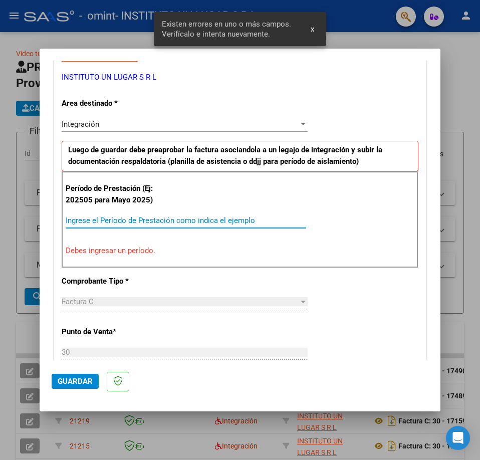
click at [87, 224] on input "Ingrese el Período de Prestación como indica el ejemplo" at bounding box center [186, 220] width 241 height 9
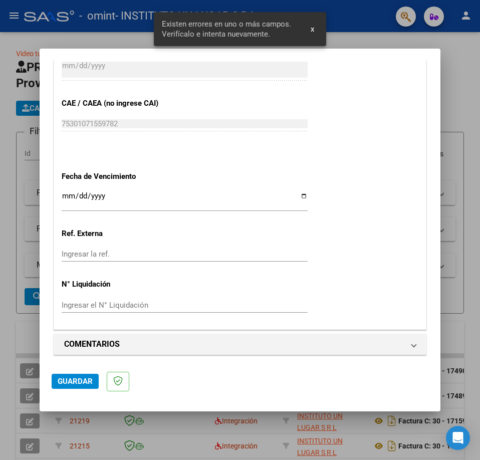
scroll to position [613, 0]
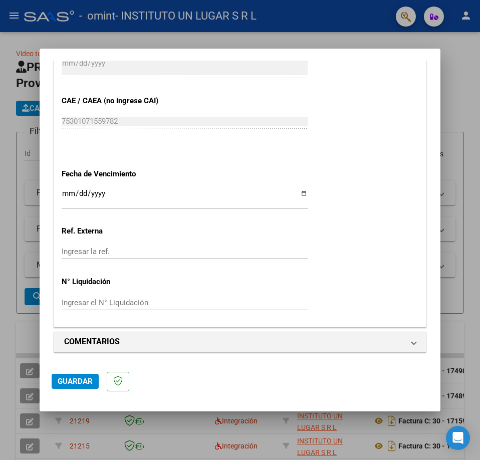
type input "202507"
click at [74, 194] on input "Ingresar la fecha" at bounding box center [185, 197] width 246 height 16
click at [66, 195] on input "Ingresar la fecha" at bounding box center [185, 197] width 246 height 16
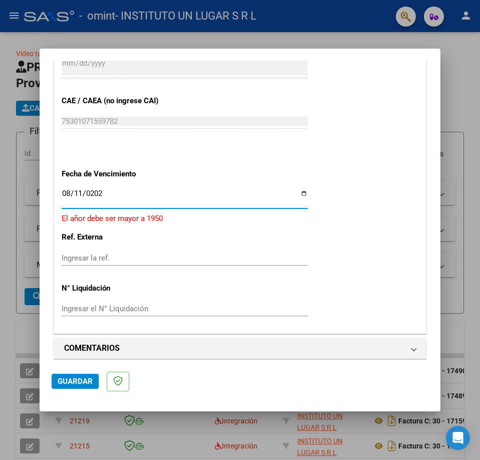
type input "2025-08-11"
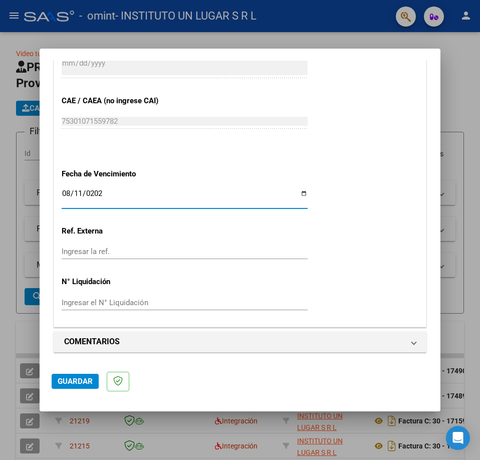
click at [87, 379] on span "Guardar" at bounding box center [75, 381] width 35 height 9
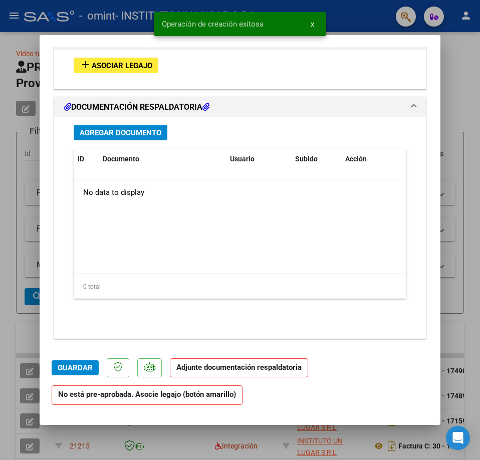
scroll to position [819, 0]
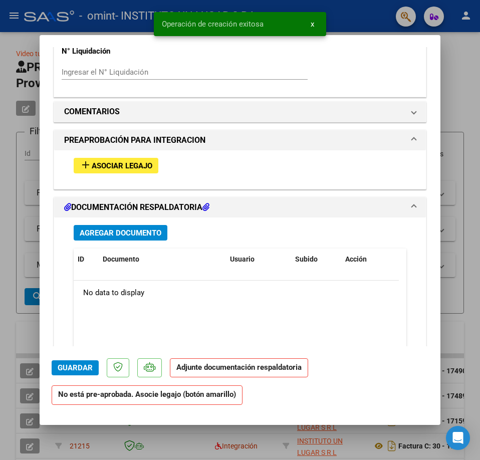
click at [124, 164] on span "Asociar Legajo" at bounding box center [122, 165] width 61 height 9
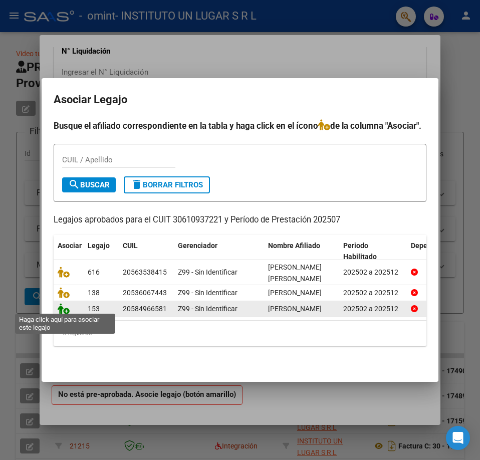
click at [66, 306] on icon at bounding box center [64, 308] width 12 height 11
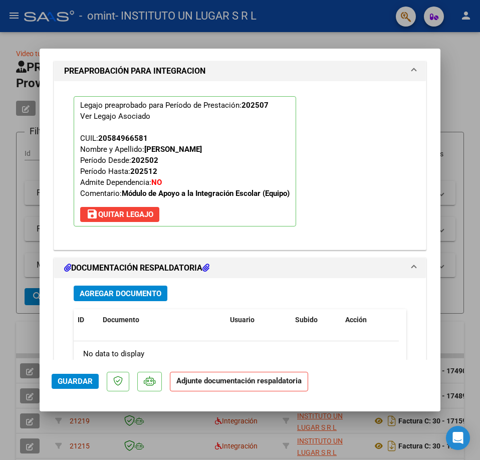
scroll to position [996, 0]
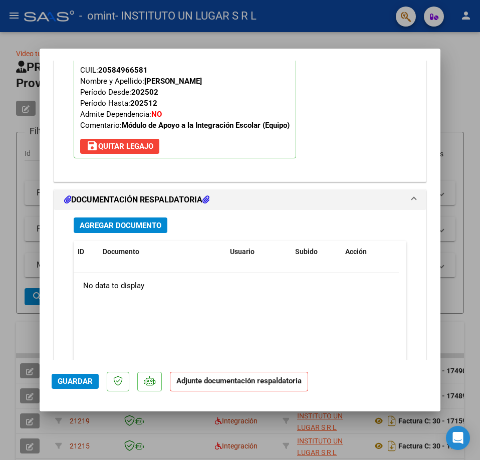
click at [120, 227] on span "Agregar Documento" at bounding box center [121, 225] width 82 height 9
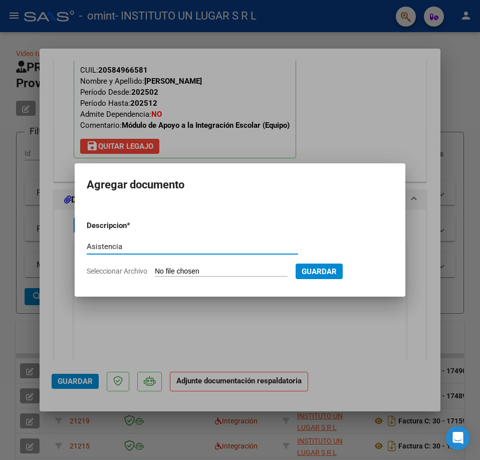
type input "Asistencia"
click at [163, 270] on input "Seleccionar Archivo" at bounding box center [221, 272] width 133 height 10
type input "C:\fakepath\Asist Jul25 Zelonka.pdf"
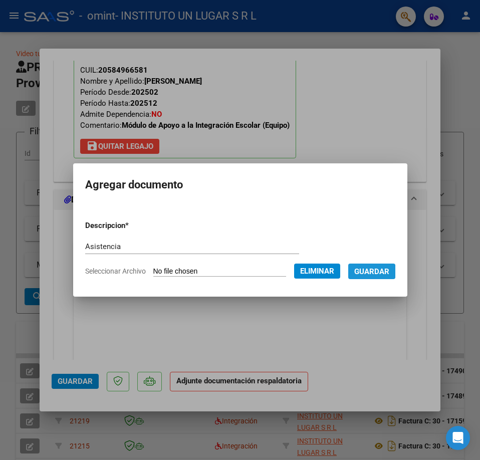
click at [380, 272] on span "Guardar" at bounding box center [371, 271] width 35 height 9
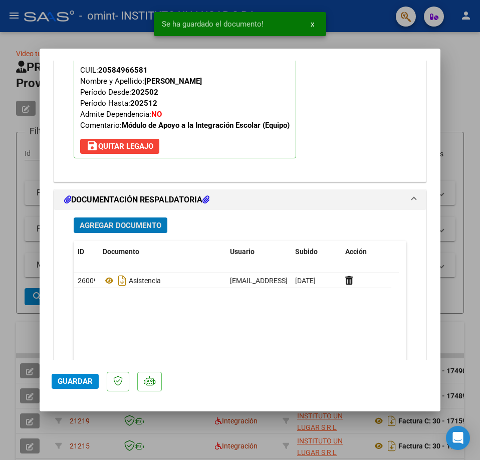
click at [127, 233] on button "Agregar Documento" at bounding box center [121, 225] width 94 height 16
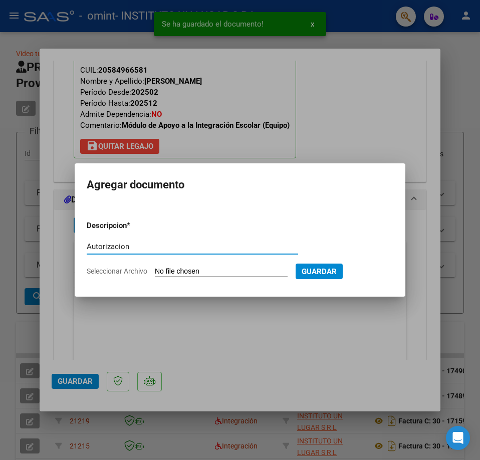
type input "Autorizacion"
click at [203, 274] on input "Seleccionar Archivo" at bounding box center [221, 272] width 133 height 10
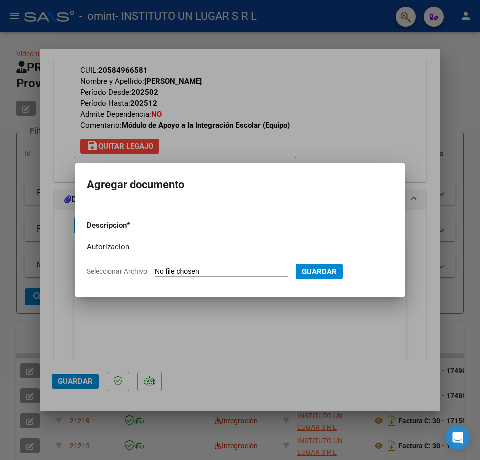
type input "C:\fakepath\AUT Jul25 Zelonka.pdf"
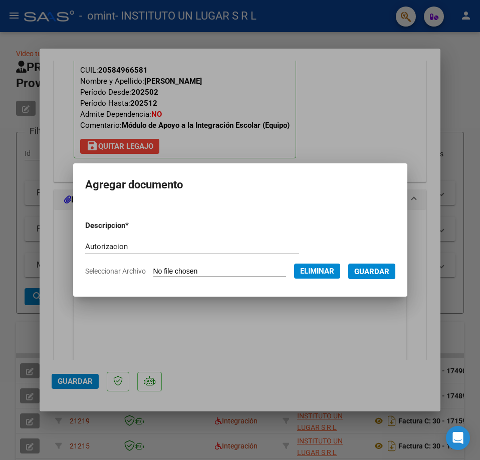
click at [375, 225] on form "Descripcion * Autorizacion Escriba aquí una descripcion Seleccionar Archivo Eli…" at bounding box center [240, 248] width 310 height 72
click at [389, 270] on span "Guardar" at bounding box center [371, 271] width 35 height 9
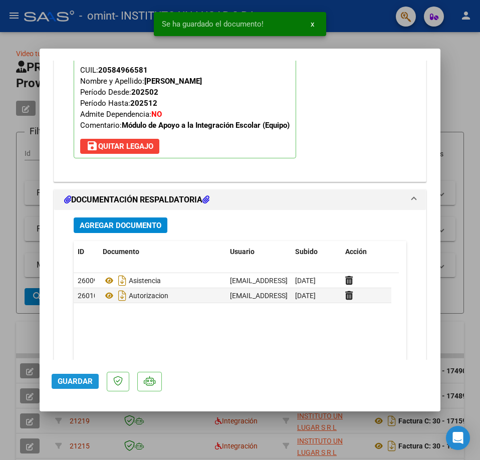
click at [78, 379] on span "Guardar" at bounding box center [75, 381] width 35 height 9
